Goal: Transaction & Acquisition: Obtain resource

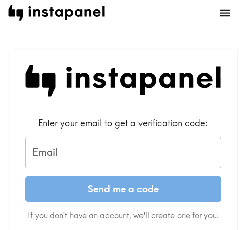
click at [43, 156] on div "Email Email" at bounding box center [123, 152] width 196 height 31
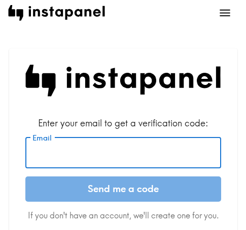
paste input "[EMAIL_ADDRESS][DOMAIN_NAME]"
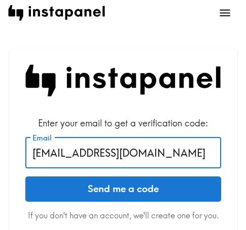
type input "[EMAIL_ADDRESS][DOMAIN_NAME]"
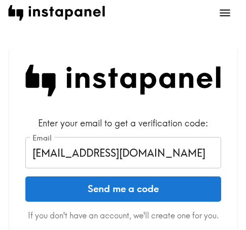
click at [159, 196] on button "Send me a code" at bounding box center [123, 189] width 196 height 25
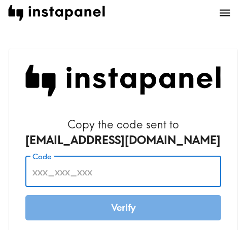
click at [177, 166] on input "Code" at bounding box center [123, 171] width 196 height 31
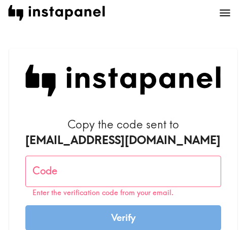
click at [92, 166] on input "Code" at bounding box center [123, 171] width 196 height 31
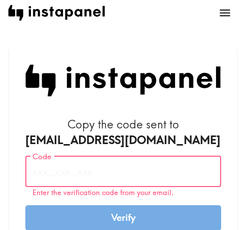
paste input "yJT_k8j_TEq"
type input "yJT_k8j_TEq"
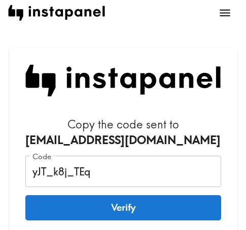
click at [166, 204] on button "Verify" at bounding box center [123, 208] width 196 height 25
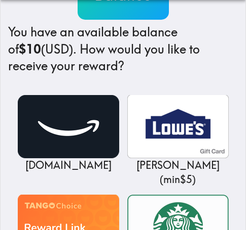
scroll to position [152, 0]
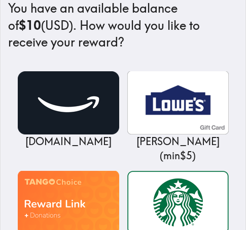
click at [221, 32] on h4 "You have an available balance of $10 (USD) . How would you like to receive your…" at bounding box center [122, 25] width 229 height 51
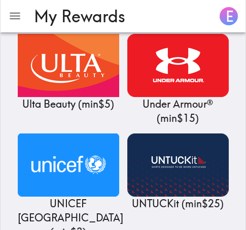
scroll to position [12189, 0]
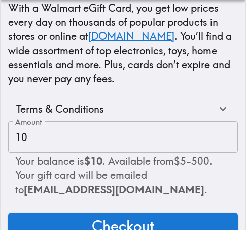
scroll to position [215, 0]
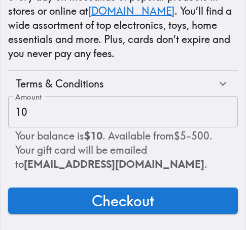
click at [140, 193] on span "Checkout" at bounding box center [123, 201] width 62 height 20
